Goal: Task Accomplishment & Management: Use online tool/utility

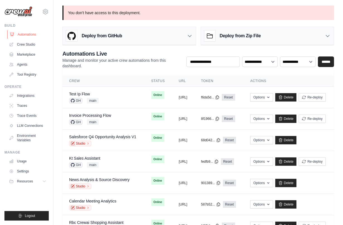
click at [35, 34] on link "Automations" at bounding box center [28, 34] width 42 height 9
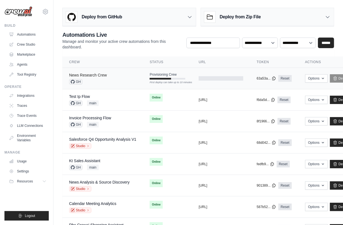
click at [97, 77] on link "News Research Crew" at bounding box center [88, 75] width 38 height 4
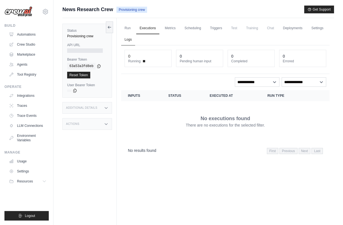
click at [127, 38] on link "Logs" at bounding box center [128, 40] width 14 height 12
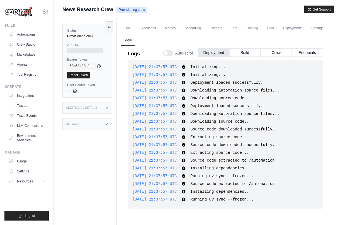
click at [156, 8] on div "News Research Crew Provisioning crew Get Support" at bounding box center [198, 10] width 272 height 8
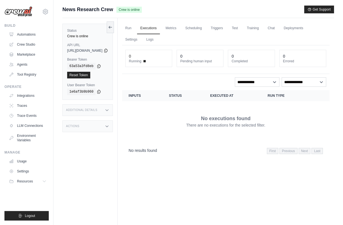
click at [199, 184] on div "Run Executions Metrics Scheduling Triggers Test Training Chat Deployments Setti…" at bounding box center [226, 130] width 217 height 225
click at [135, 27] on link "Run" at bounding box center [128, 29] width 13 height 12
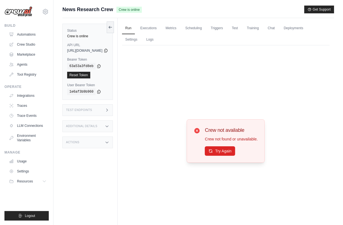
click at [232, 157] on div "Crew not available Crew not found or unavailable. Try Again" at bounding box center [226, 141] width 78 height 43
click at [229, 153] on button "Try Again" at bounding box center [220, 150] width 30 height 9
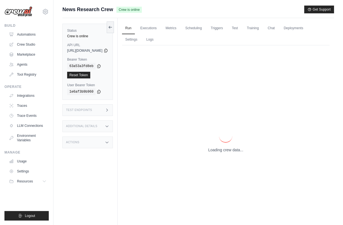
click at [113, 114] on div "Test Endpoints" at bounding box center [87, 111] width 50 height 12
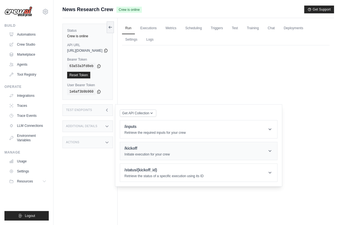
click at [154, 147] on h1 "/kickoff" at bounding box center [147, 149] width 45 height 6
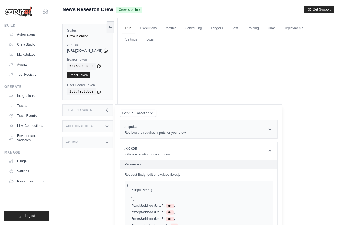
click at [160, 130] on div "/inputs Retrieve the required inputs for your crew" at bounding box center [155, 129] width 61 height 11
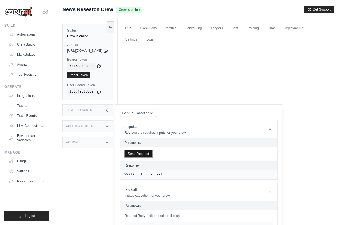
click at [152, 154] on button "Send Request" at bounding box center [139, 154] width 28 height 7
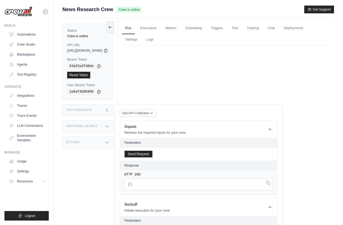
click at [162, 1] on main "Submit a support request Describe your issue or question * Please be specific a…" at bounding box center [199, 124] width 290 height 249
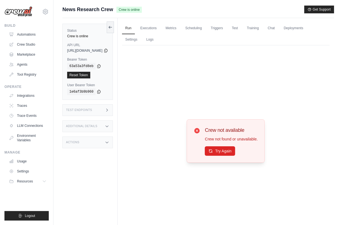
click at [162, 45] on div "Crew not available Crew not found or unavailable. Try Again" at bounding box center [226, 141] width 208 height 192
click at [157, 40] on link "Logs" at bounding box center [150, 40] width 14 height 12
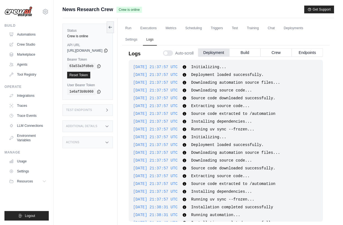
scroll to position [18, 0]
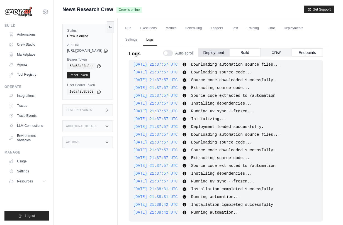
click at [272, 50] on button "Crew" at bounding box center [276, 52] width 31 height 8
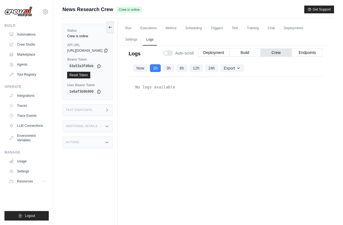
click at [94, 103] on div "Status Crew is online API URL copied https://news-research-crew-0a8b0278-8868-4…" at bounding box center [89, 130] width 55 height 225
click at [105, 112] on div "Test Endpoints" at bounding box center [87, 111] width 50 height 12
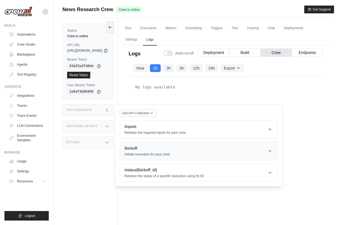
click at [163, 147] on h1 "/kickoff" at bounding box center [147, 149] width 45 height 6
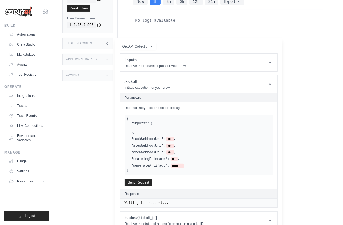
scroll to position [76, 0]
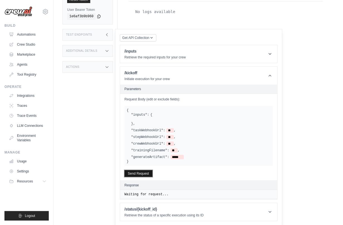
click at [152, 174] on button "Send Request" at bounding box center [139, 174] width 28 height 7
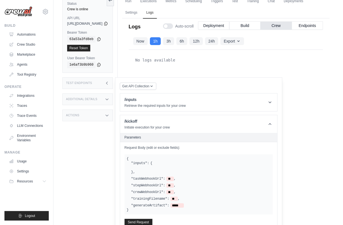
scroll to position [0, 0]
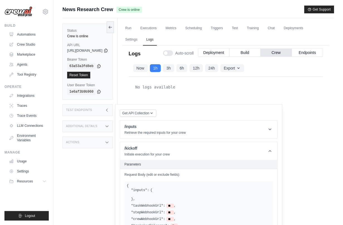
click at [292, 102] on div "No logs available" at bounding box center [226, 152] width 194 height 150
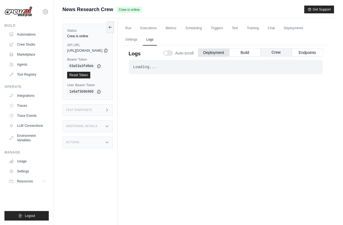
click at [279, 51] on button "Crew" at bounding box center [276, 52] width 31 height 8
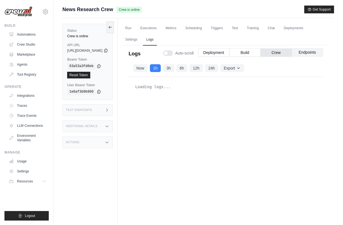
click at [309, 51] on button "Endpoints" at bounding box center [307, 52] width 31 height 8
click at [278, 53] on button "Crew" at bounding box center [276, 52] width 31 height 8
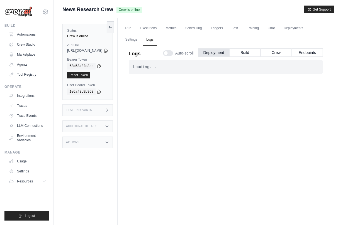
click at [162, 100] on div "Loading... . . . Successful" at bounding box center [226, 146] width 194 height 172
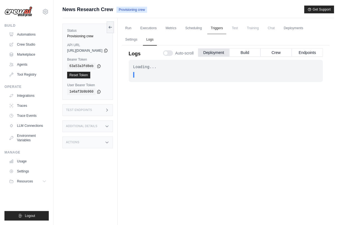
click at [226, 30] on link "Triggers" at bounding box center [216, 29] width 19 height 12
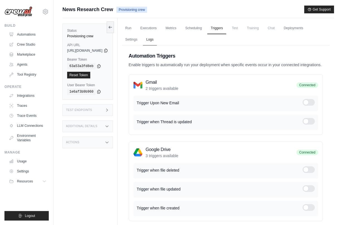
click at [157, 40] on link "Logs" at bounding box center [150, 40] width 14 height 12
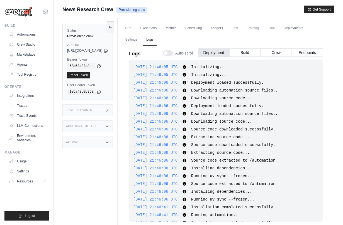
scroll to position [24, 0]
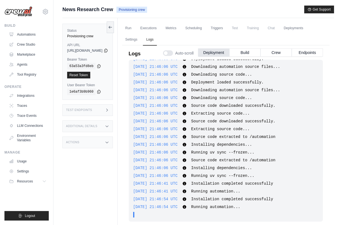
click at [118, 162] on div "Status Provisioning crew API URL copied https://news-research-crew-0a8b0278-886…" at bounding box center [89, 130] width 55 height 225
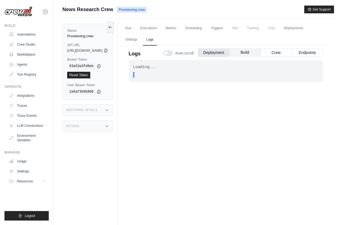
click at [244, 53] on button "Build" at bounding box center [244, 52] width 31 height 8
click at [214, 52] on button "Deployment" at bounding box center [213, 52] width 31 height 8
click at [205, 30] on link "Scheduling" at bounding box center [193, 29] width 23 height 12
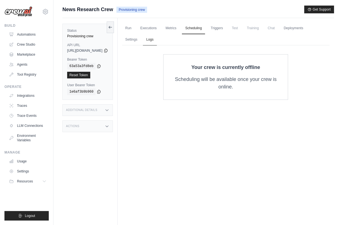
click at [157, 40] on link "Logs" at bounding box center [150, 40] width 14 height 12
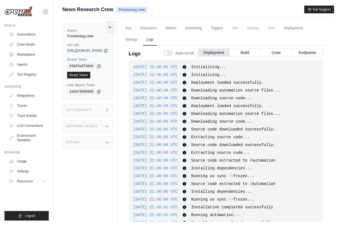
scroll to position [24, 0]
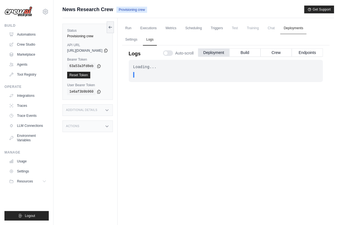
click at [301, 30] on link "Deployments" at bounding box center [293, 29] width 26 height 12
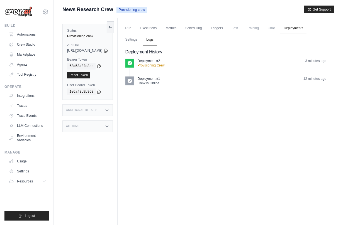
click at [157, 40] on link "Logs" at bounding box center [150, 40] width 14 height 12
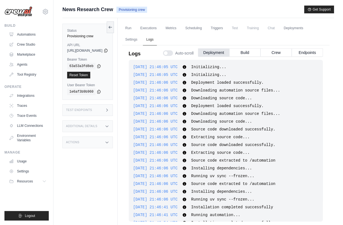
scroll to position [180, 0]
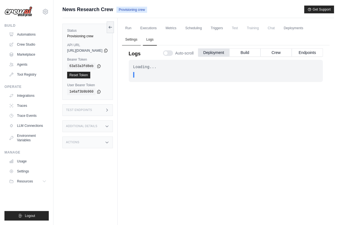
click at [141, 38] on link "Settings" at bounding box center [131, 40] width 19 height 12
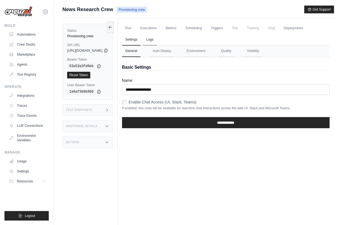
click at [157, 39] on link "Logs" at bounding box center [150, 40] width 14 height 12
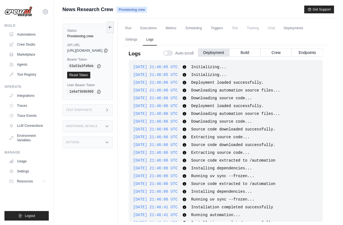
scroll to position [190, 0]
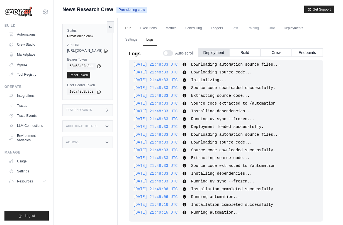
click at [135, 29] on link "Run" at bounding box center [128, 29] width 13 height 12
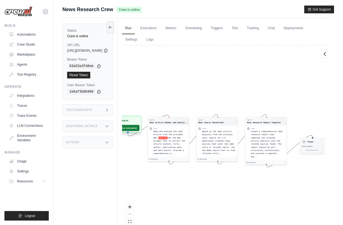
click at [139, 127] on button "Run Automation" at bounding box center [127, 128] width 25 height 6
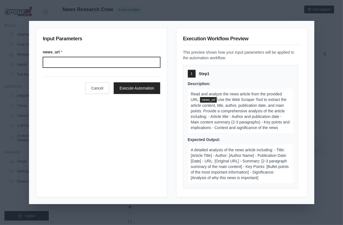
click at [135, 62] on input "News url" at bounding box center [101, 62] width 117 height 11
paste input "**********"
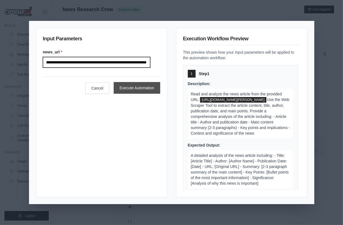
type input "**********"
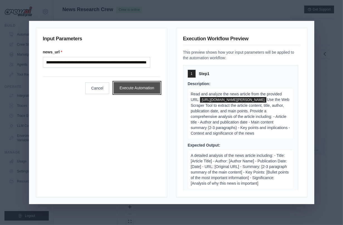
click at [136, 86] on button "Execute Automation" at bounding box center [137, 88] width 47 height 12
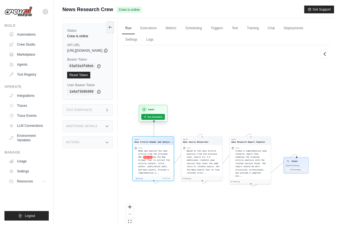
drag, startPoint x: 142, startPoint y: 120, endPoint x: 169, endPoint y: 109, distance: 28.7
click at [154, 109] on h3 "Inputs" at bounding box center [151, 109] width 6 height 3
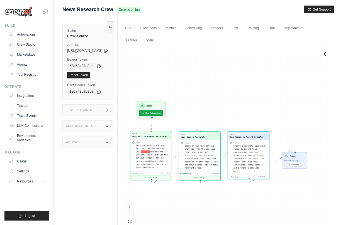
scroll to position [4677, 0]
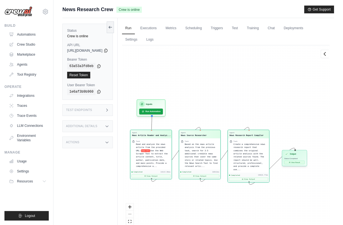
click at [305, 162] on button "View Result" at bounding box center [294, 163] width 20 height 4
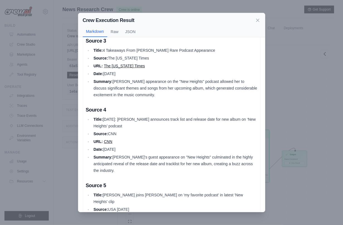
scroll to position [467, 0]
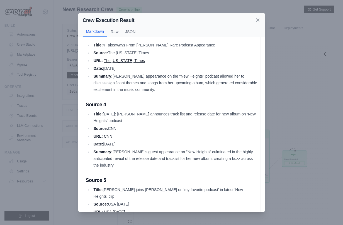
click at [258, 20] on icon at bounding box center [258, 20] width 6 height 6
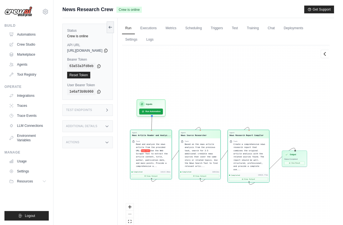
click at [113, 167] on div "Status Crew is online API URL copied [URL][DOMAIN_NAME] Bearer Token copied 63a…" at bounding box center [89, 130] width 55 height 225
